Goal: Entertainment & Leisure: Consume media (video, audio)

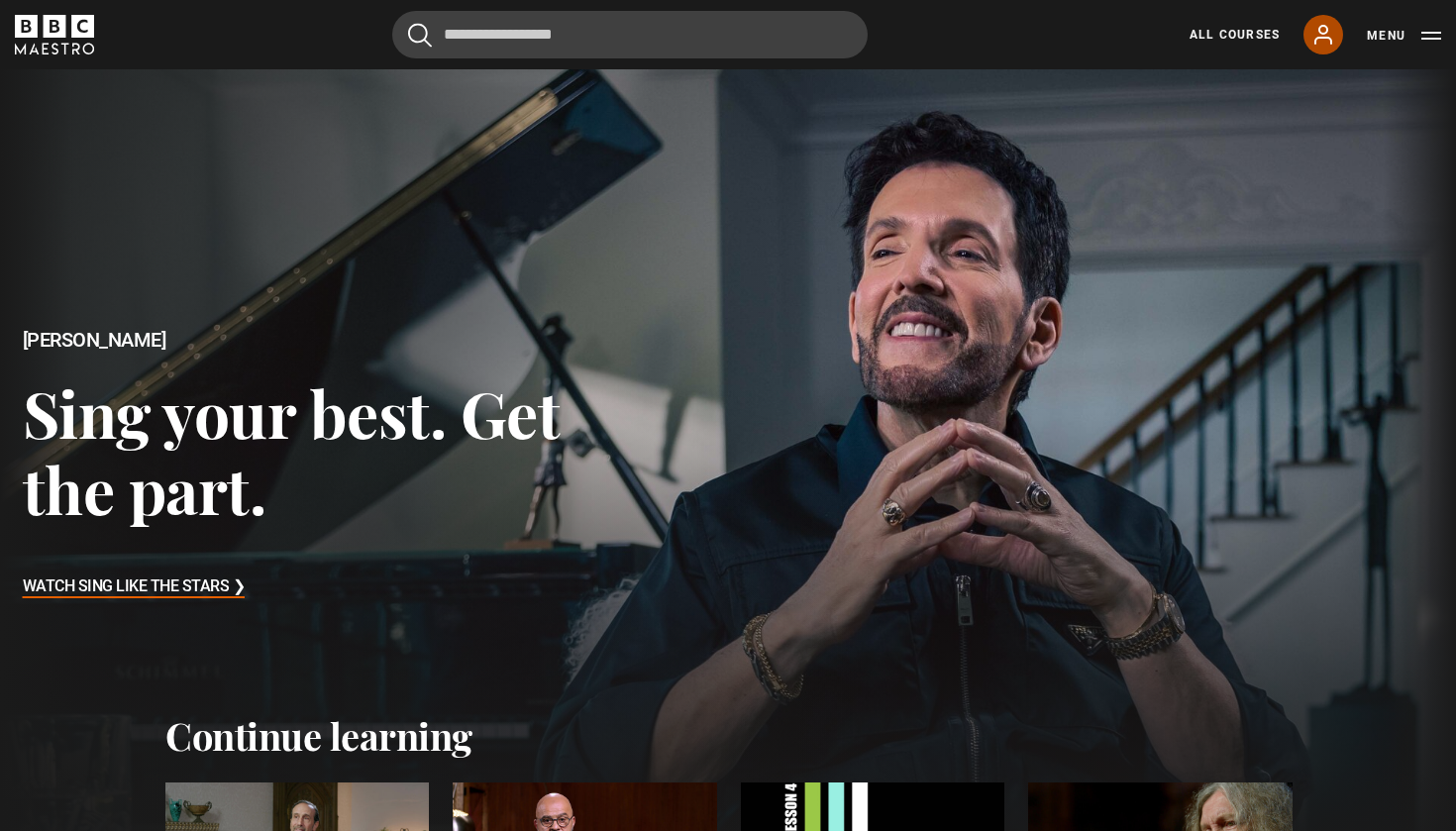
click at [1313, 40] on icon at bounding box center [1323, 35] width 24 height 24
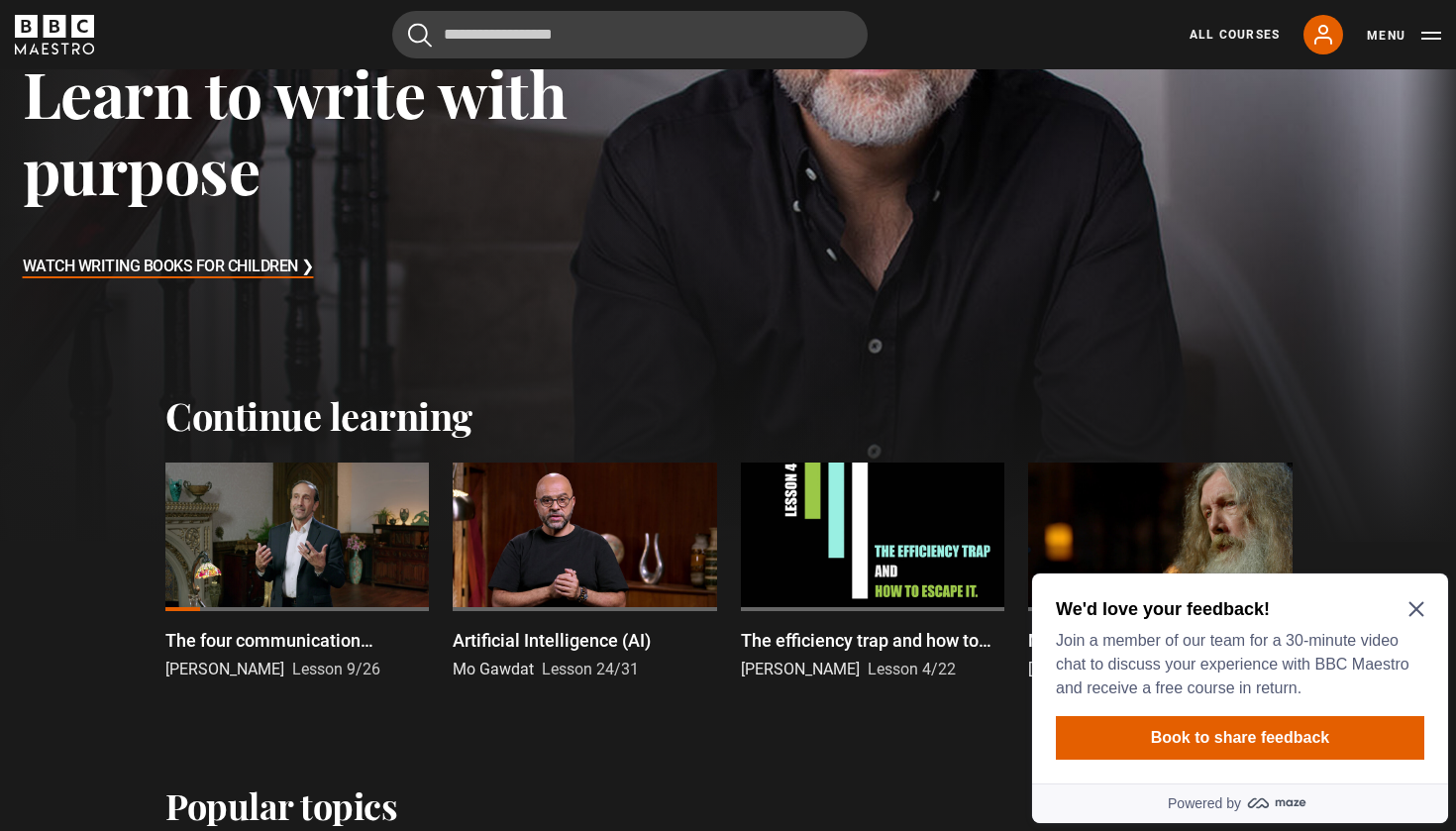
scroll to position [333, 0]
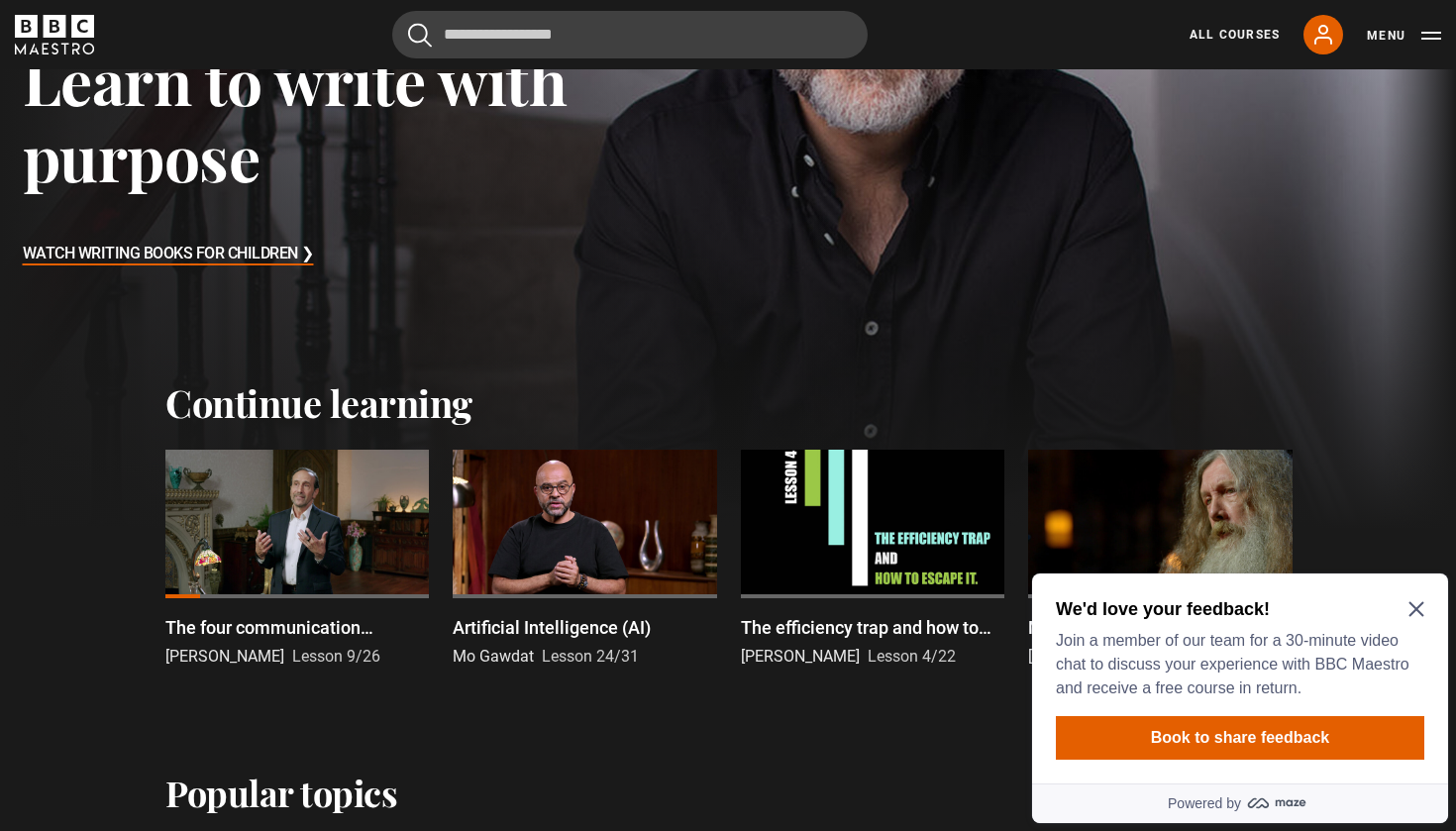
click at [323, 519] on div at bounding box center [297, 524] width 263 height 149
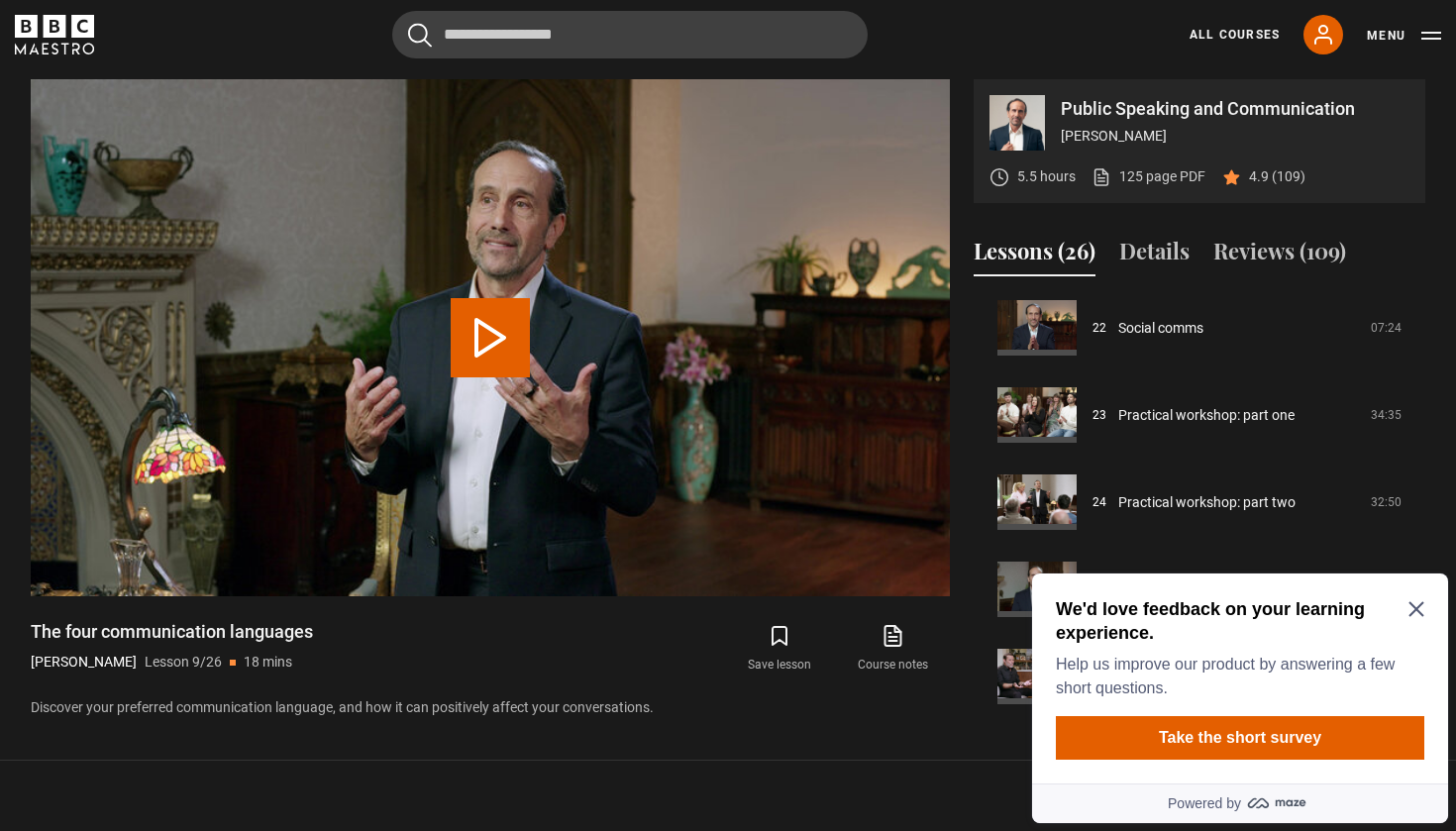
click at [1418, 604] on icon "Close Maze Prompt" at bounding box center [1416, 609] width 16 height 16
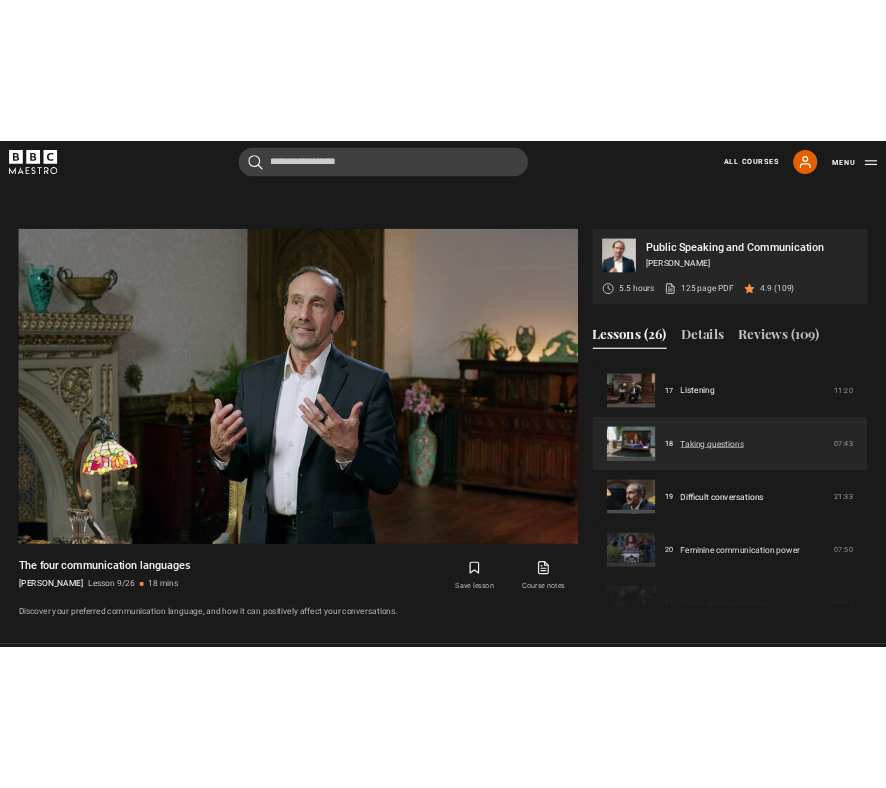
scroll to position [1485, 0]
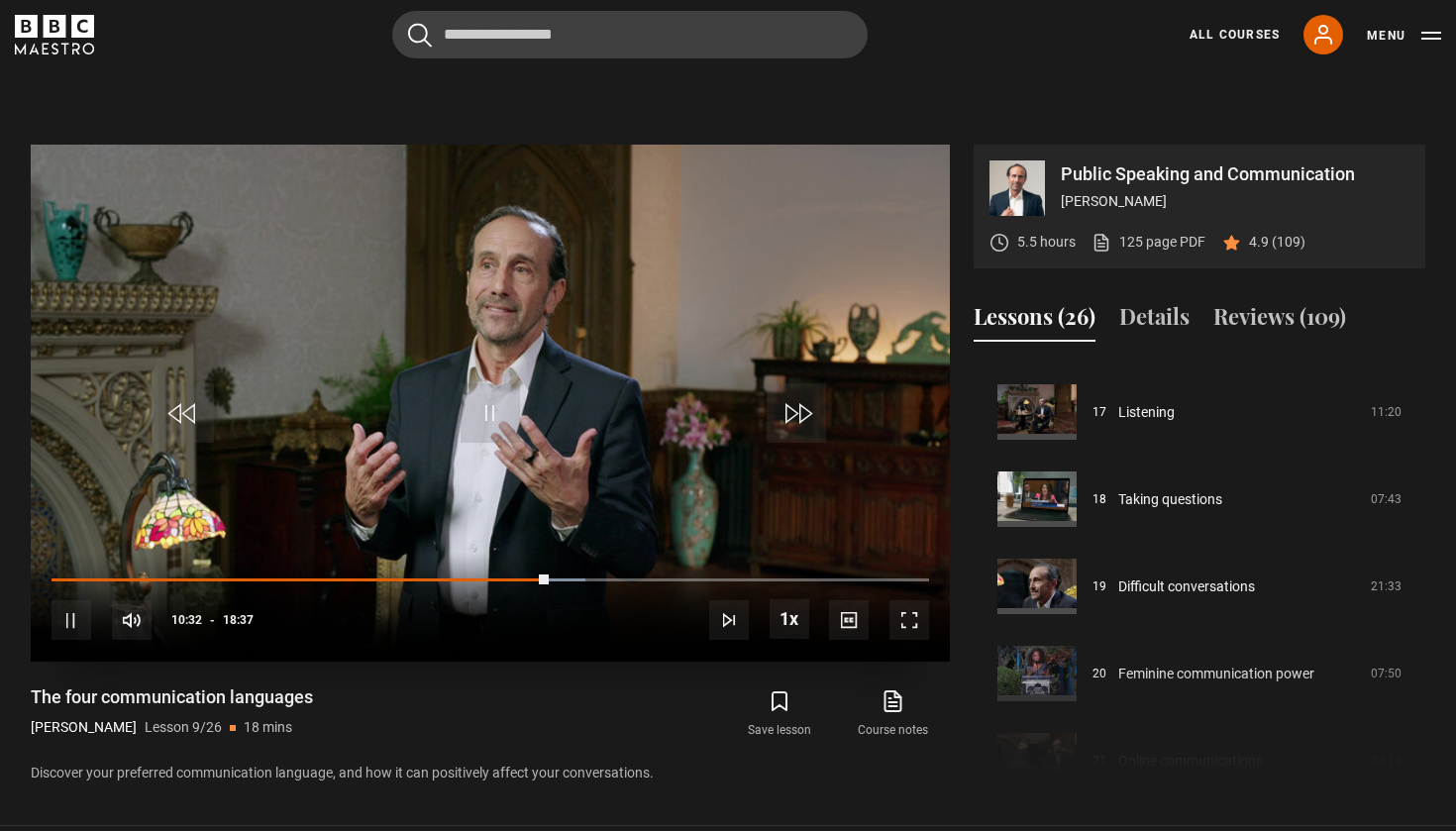
click at [320, 347] on video "Video Player" at bounding box center [490, 403] width 919 height 517
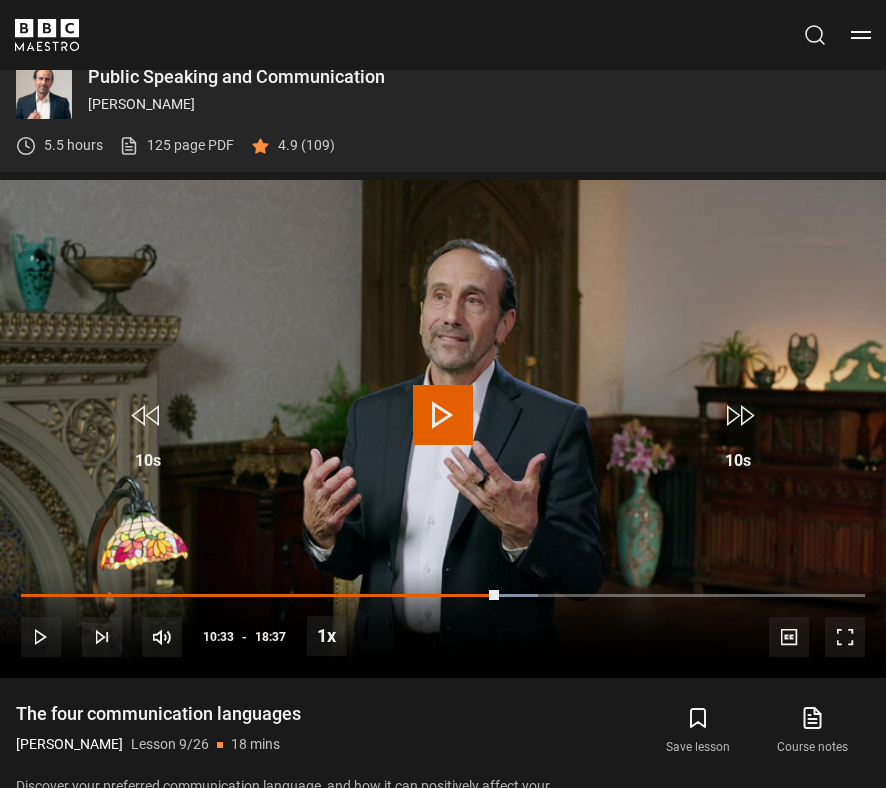
scroll to position [0, 0]
